Goal: Find specific page/section: Find specific page/section

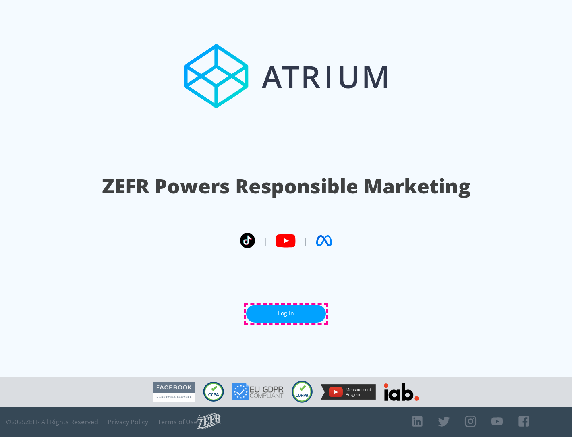
click at [286, 314] on link "Log In" at bounding box center [285, 314] width 79 height 18
